Goal: Task Accomplishment & Management: Manage account settings

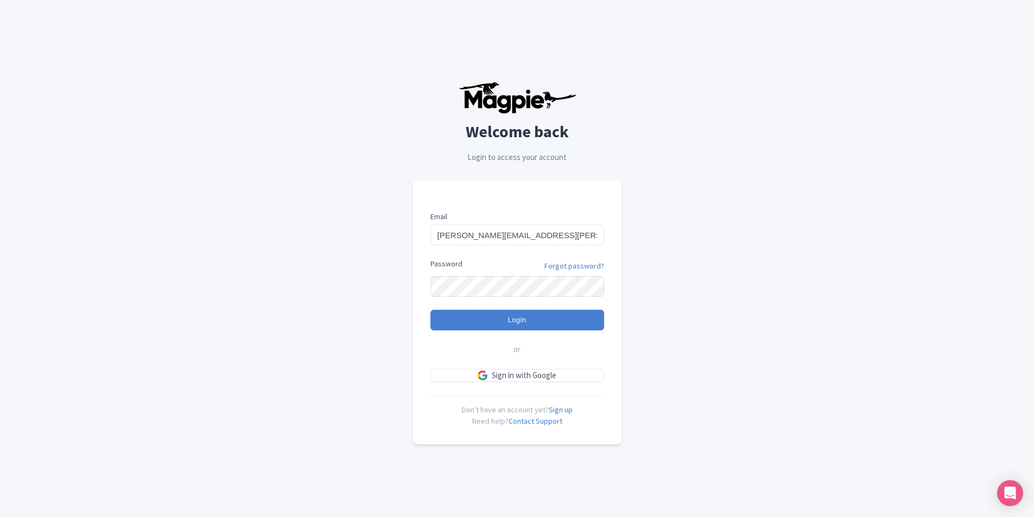
click at [430, 310] on input "Login" at bounding box center [517, 320] width 174 height 21
type input "Logging in..."
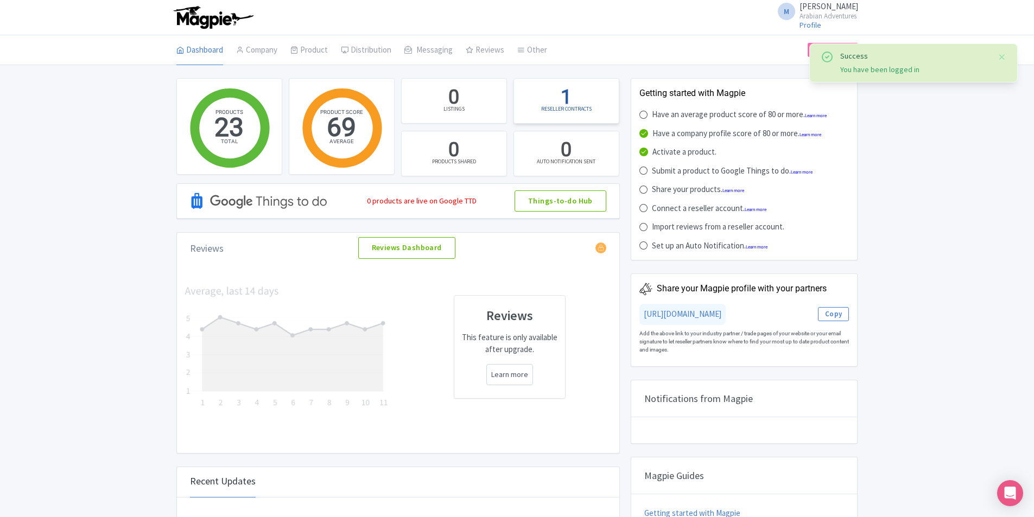
click at [567, 107] on div "RESELLER CONTRACTS" at bounding box center [566, 109] width 50 height 8
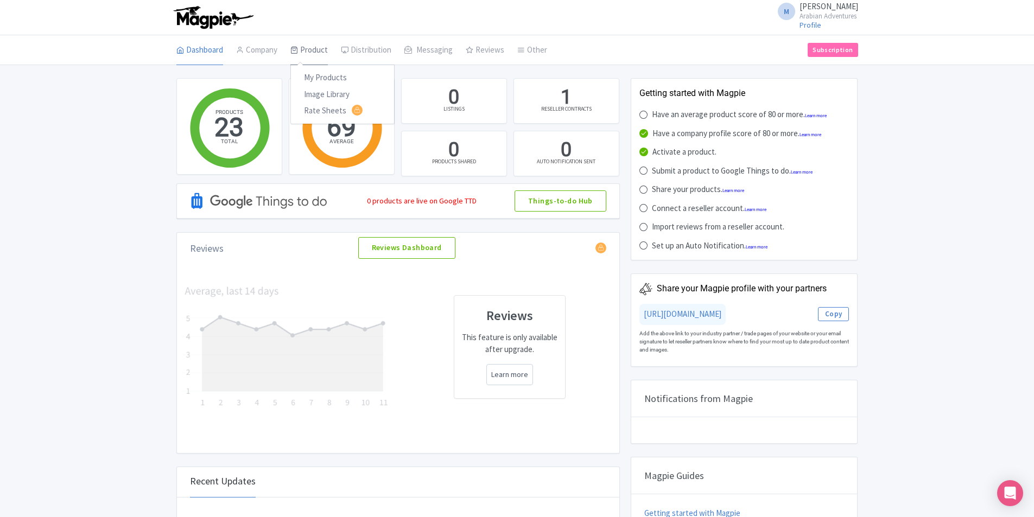
click at [305, 47] on link "Product" at bounding box center [308, 50] width 37 height 30
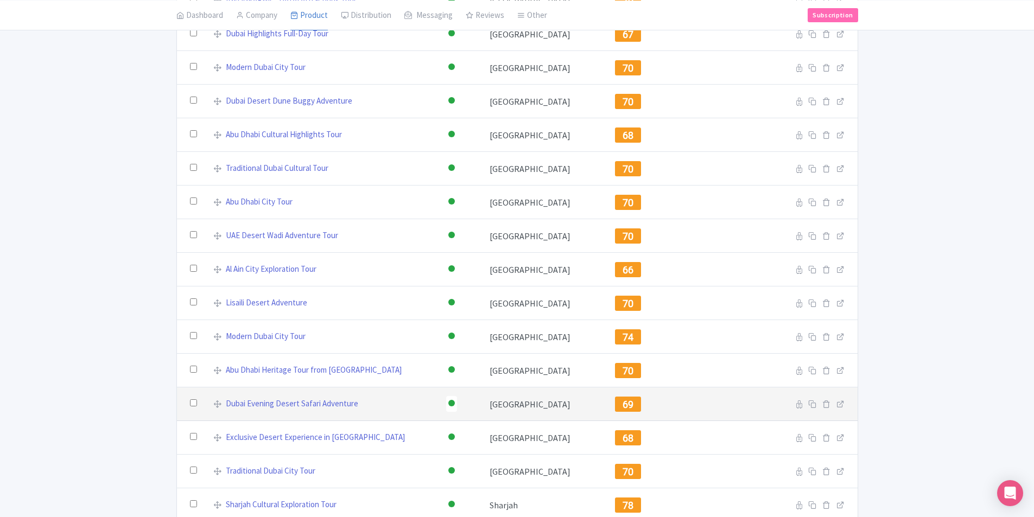
scroll to position [446, 0]
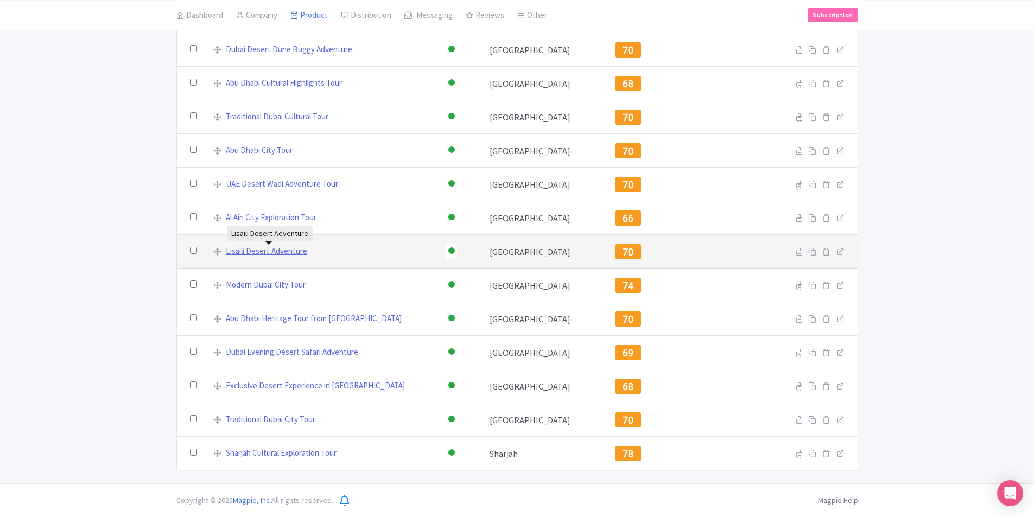
click at [296, 254] on link "Lisaili Desert Adventure" at bounding box center [266, 251] width 81 height 12
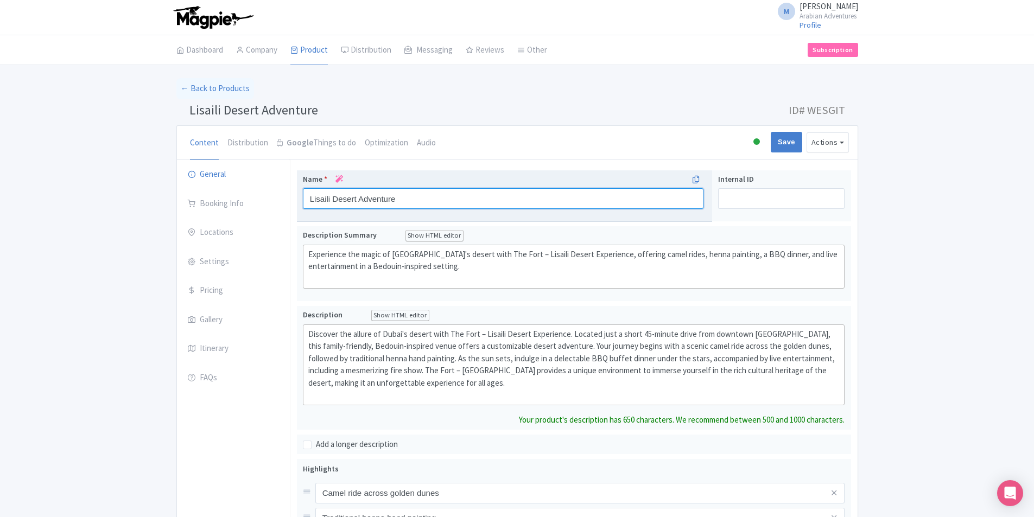
click at [308, 197] on input "Lisaili Desert Adventure" at bounding box center [503, 198] width 401 height 21
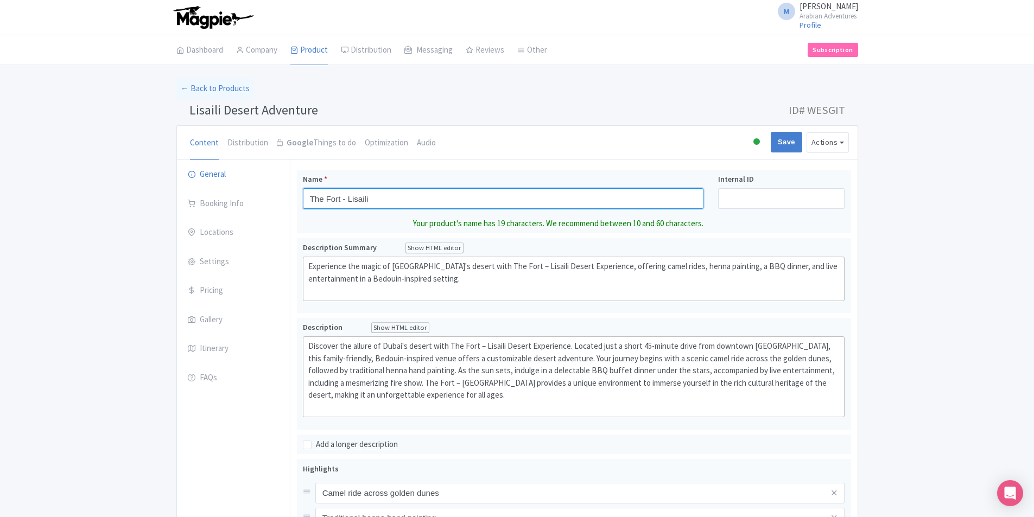
type input "The Fort - Lisaili"
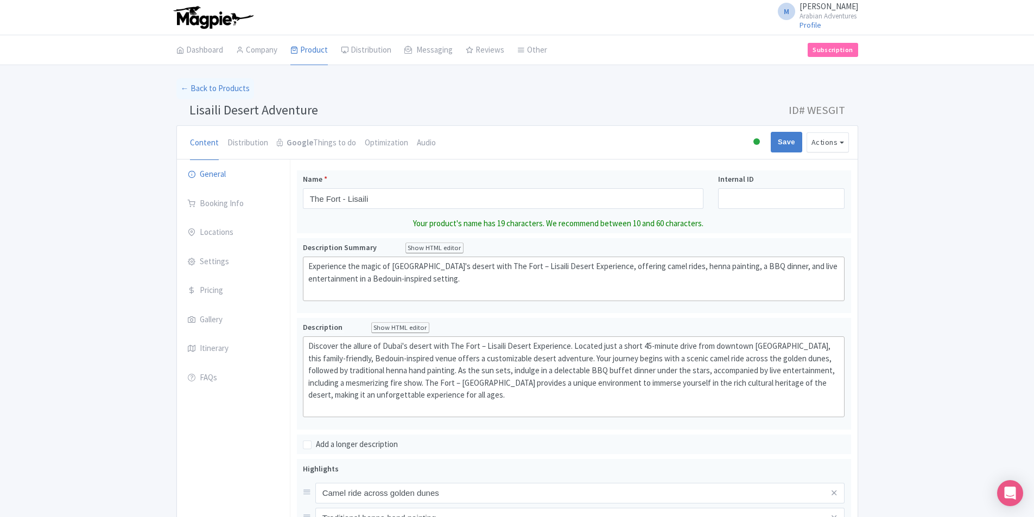
click at [943, 200] on div "← Back to Products Lisaili Desert Adventure ID# WESGIT Content Distribution Goo…" at bounding box center [517, 519] width 1034 height 882
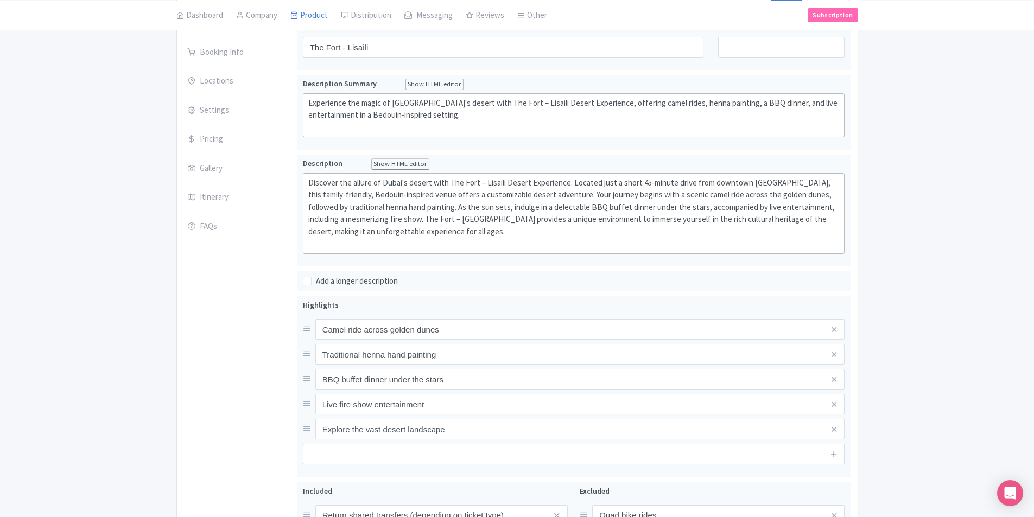
scroll to position [97, 0]
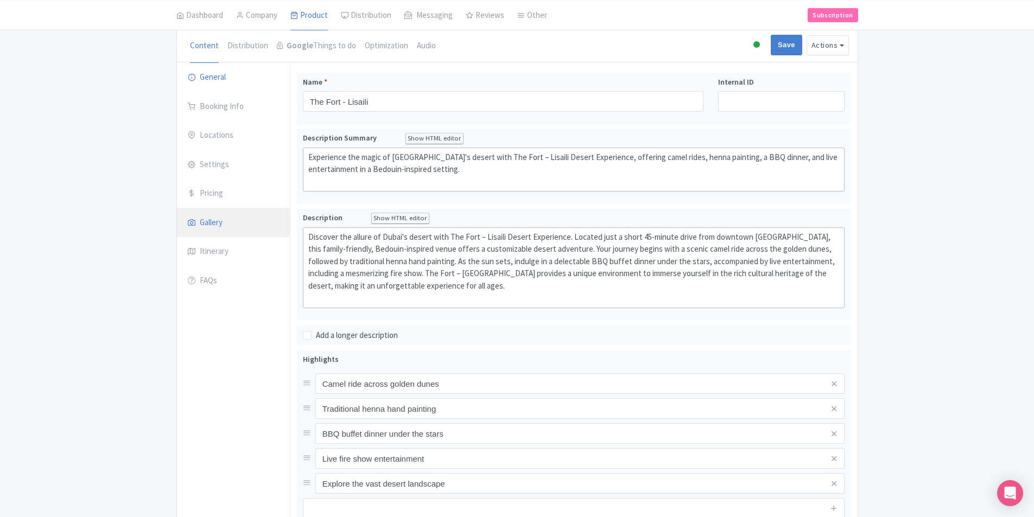
click at [227, 225] on link "Gallery" at bounding box center [233, 223] width 113 height 30
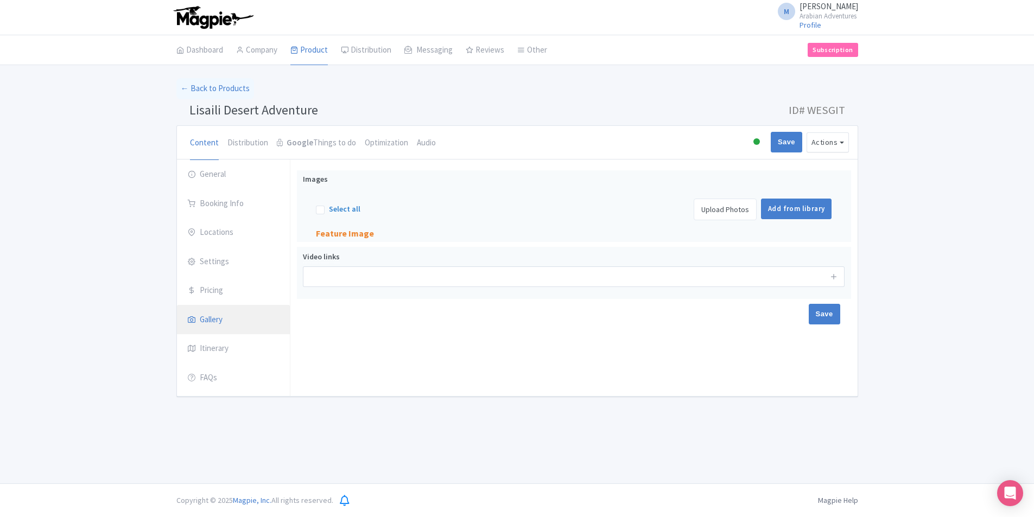
scroll to position [0, 0]
